Goal: Task Accomplishment & Management: Manage account settings

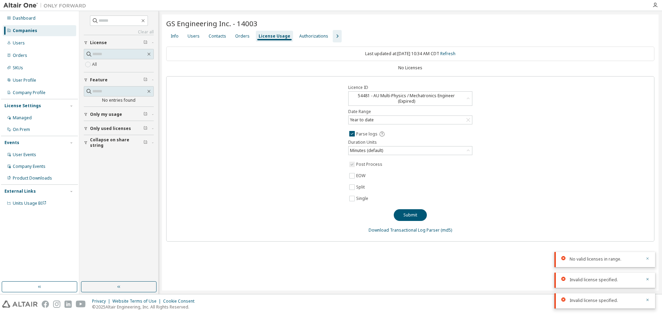
click at [648, 259] on icon "button" at bounding box center [647, 258] width 4 height 4
click at [648, 280] on icon "button" at bounding box center [647, 279] width 4 height 4
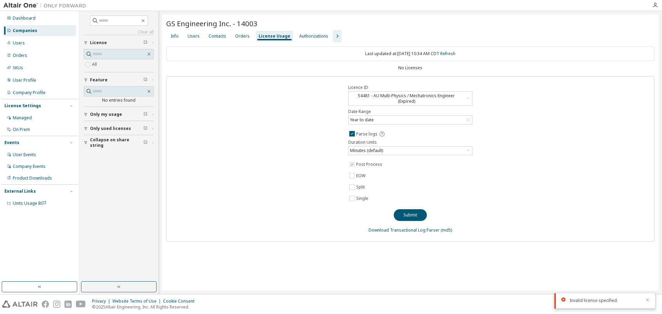
click at [647, 300] on icon "button" at bounding box center [647, 300] width 4 height 4
click at [287, 183] on div "Licence ID 54481 - AU Multi-Physics / Mechatronics Engineer (Expired) Date Rang…" at bounding box center [410, 158] width 488 height 165
click at [194, 39] on div "Users" at bounding box center [194, 36] width 18 height 11
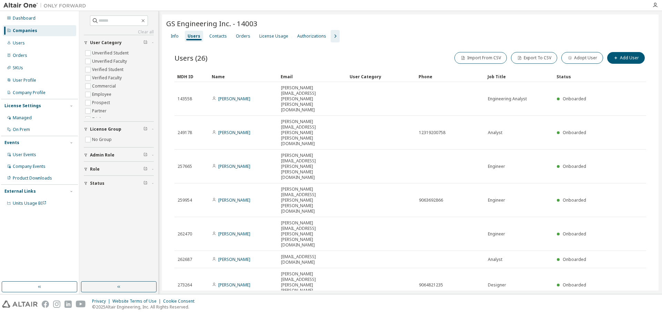
click at [461, 242] on div "GS Engineering Inc. - 14003 Clear Load Save Save As Field Operator Value Select…" at bounding box center [410, 229] width 496 height 430
type input "*"
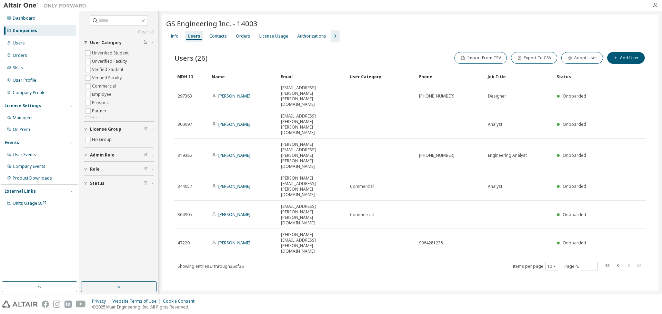
click at [301, 232] on div "GS Engineering Inc. - 14003 Clear Load Save Save As Field Operator Value Select…" at bounding box center [410, 153] width 496 height 279
click at [403, 42] on div "Users (26) Import From CSV Export To CSV Adopt User Add User Clear Load Save Sa…" at bounding box center [410, 165] width 488 height 247
